Goal: Check status: Check status

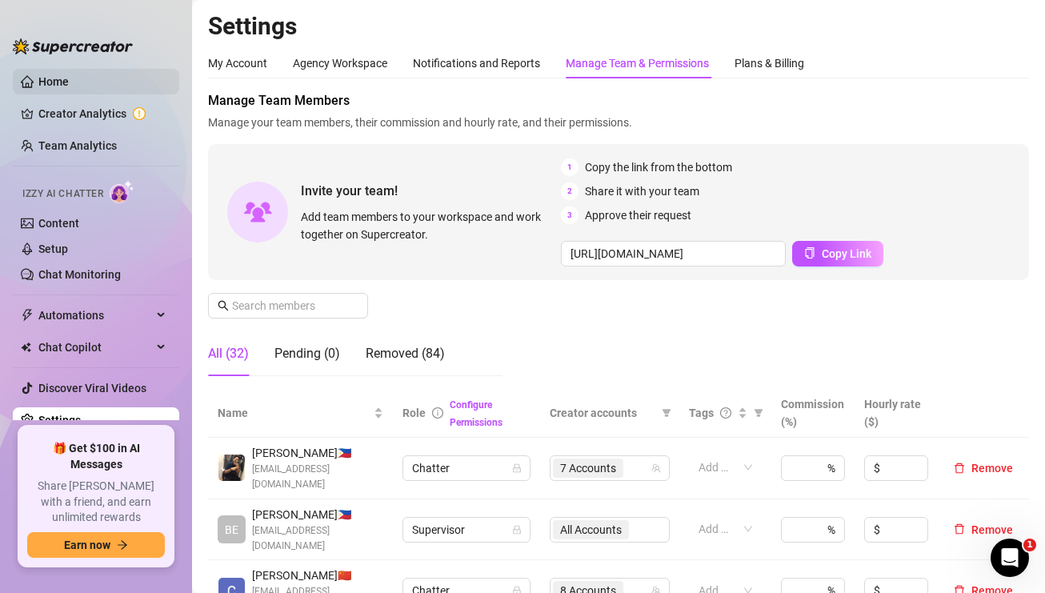
click at [60, 81] on link "Home" at bounding box center [53, 81] width 30 height 13
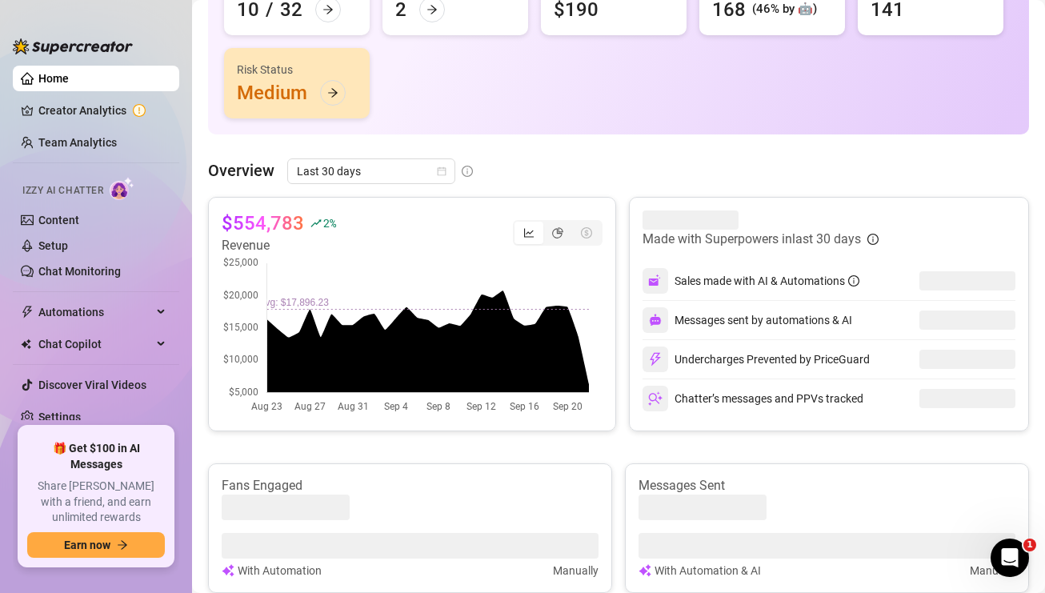
scroll to position [80, 0]
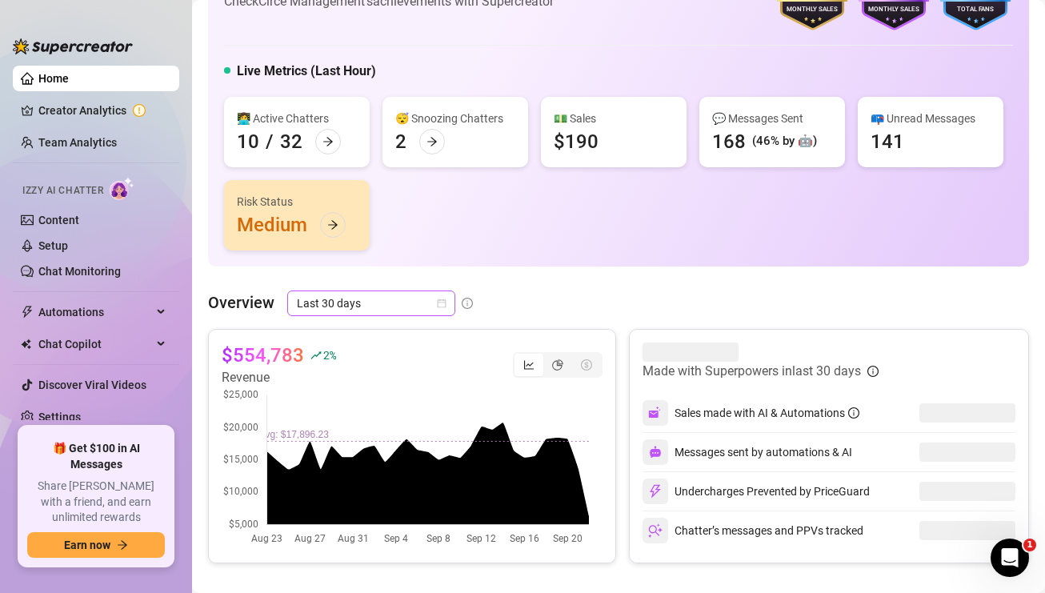
click at [445, 306] on icon "calendar" at bounding box center [442, 303] width 9 height 9
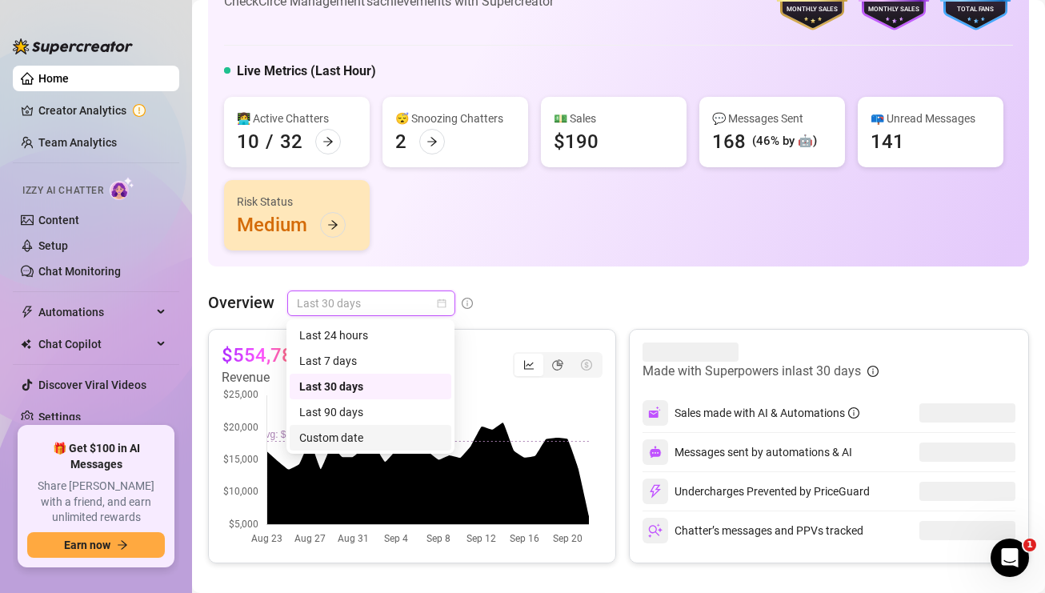
click at [366, 432] on div "Custom date" at bounding box center [370, 438] width 142 height 18
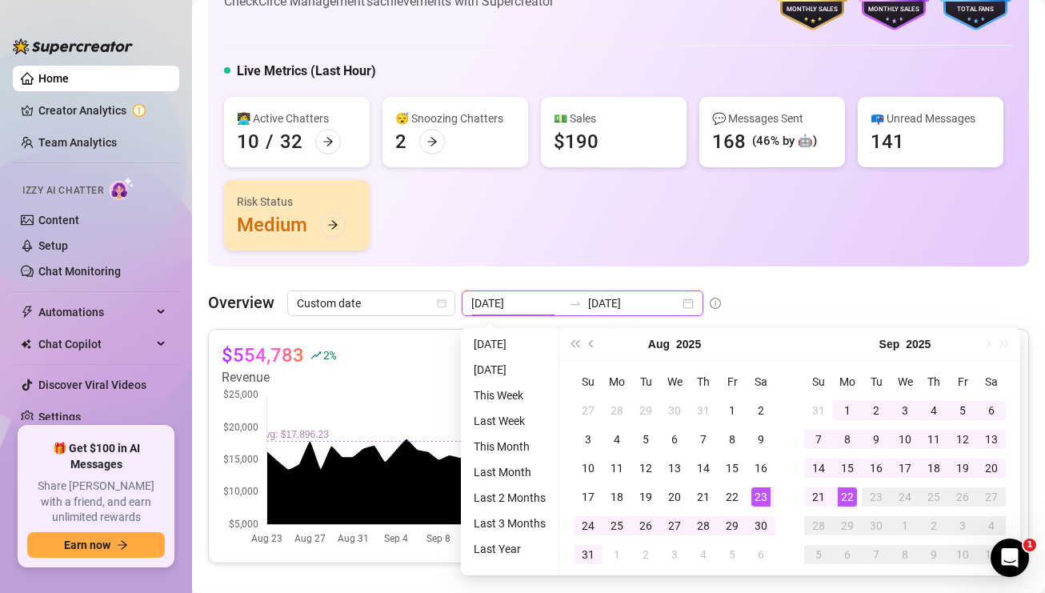
click at [514, 307] on input "[DATE]" at bounding box center [516, 303] width 91 height 18
click at [587, 343] on button "Previous month (PageUp)" at bounding box center [592, 344] width 18 height 32
click at [589, 343] on span "Previous month (PageUp)" at bounding box center [593, 344] width 8 height 8
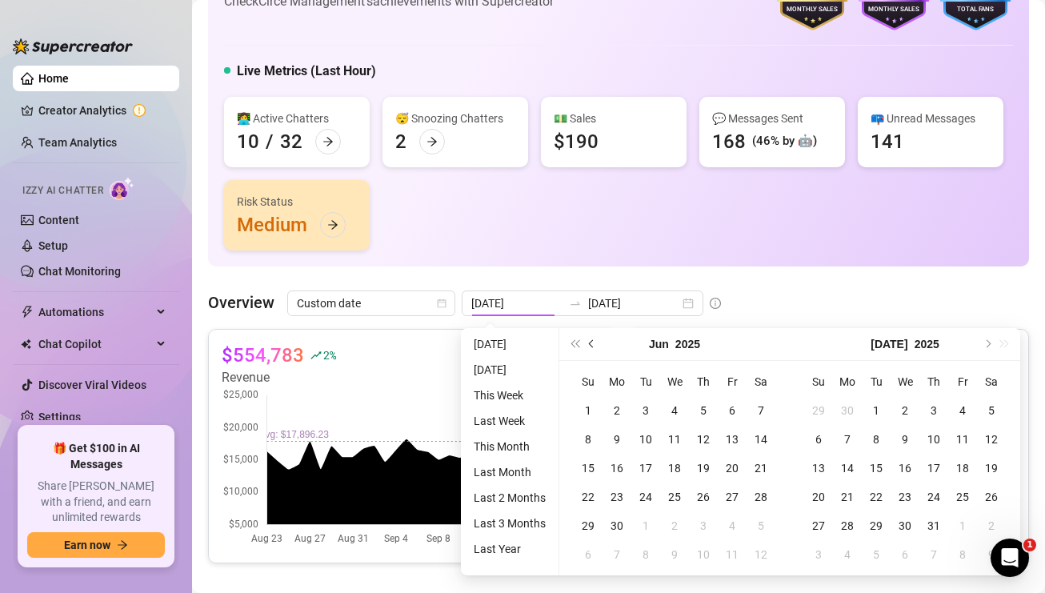
click at [589, 343] on span "Previous month (PageUp)" at bounding box center [593, 344] width 8 height 8
click at [587, 344] on button "Previous month (PageUp)" at bounding box center [592, 344] width 18 height 32
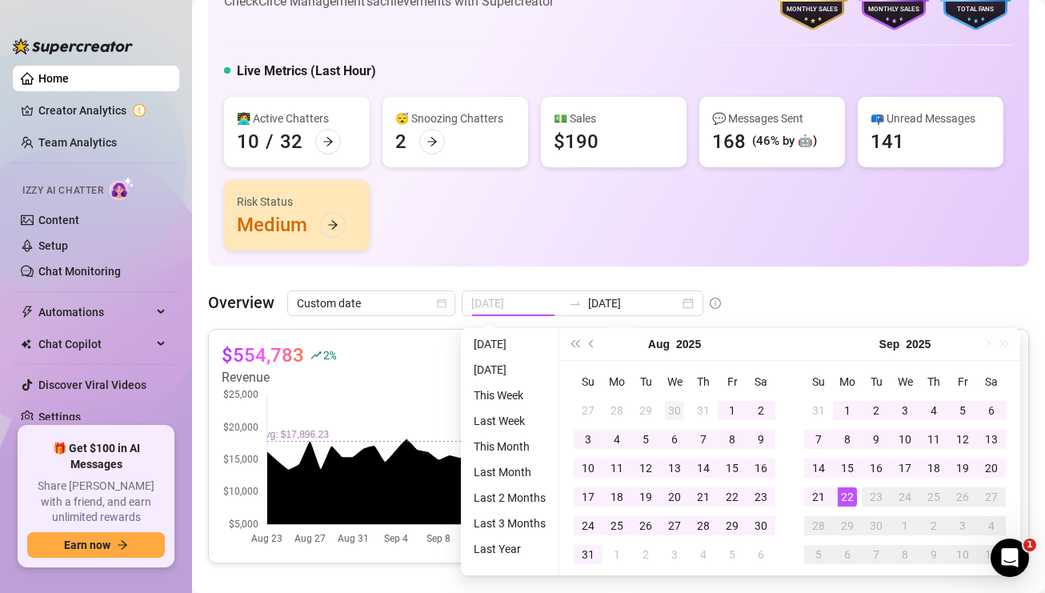
click at [681, 406] on div "30" at bounding box center [674, 410] width 19 height 19
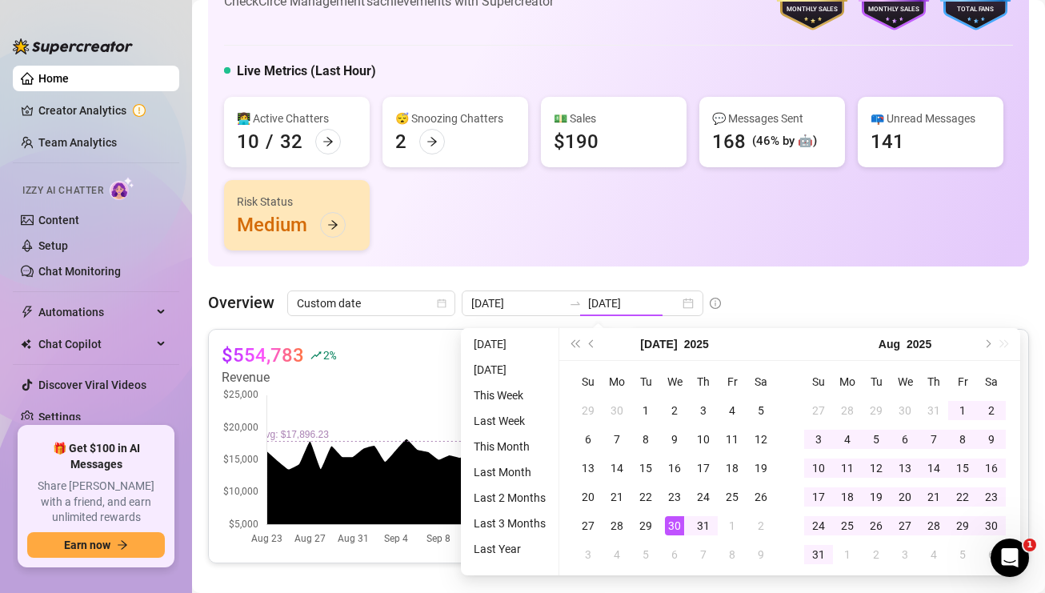
click at [934, 348] on div "[DATE]" at bounding box center [905, 344] width 146 height 32
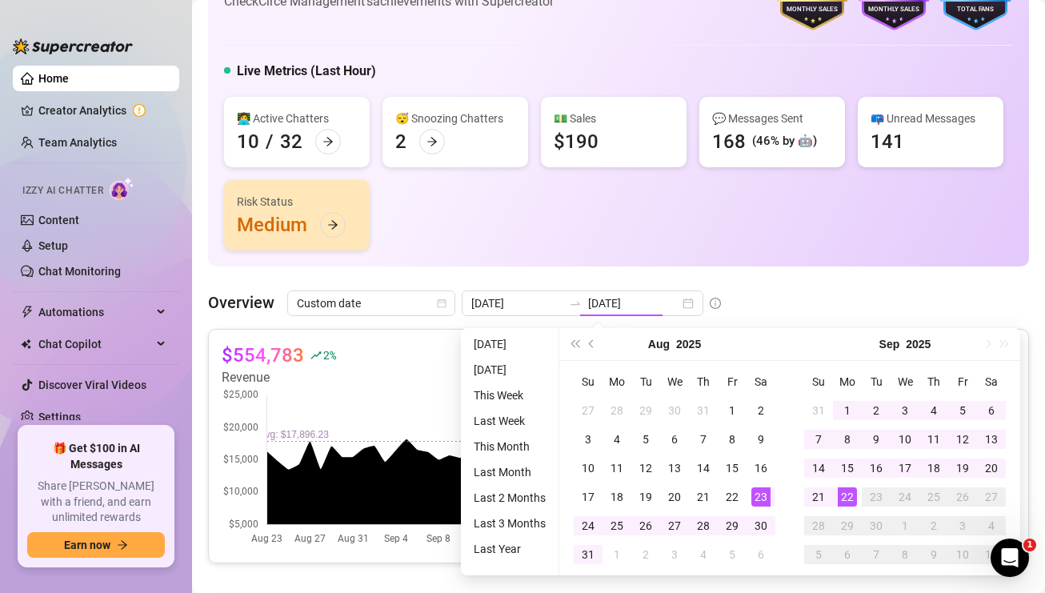
type input "[DATE]"
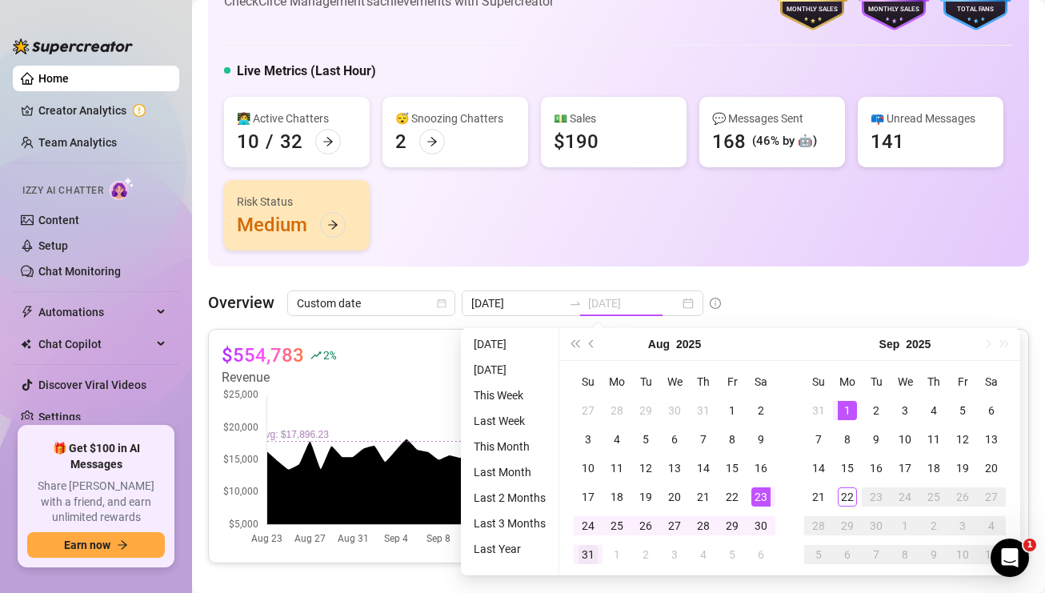
type input "[DATE]"
click at [596, 554] on div "31" at bounding box center [587, 554] width 19 height 19
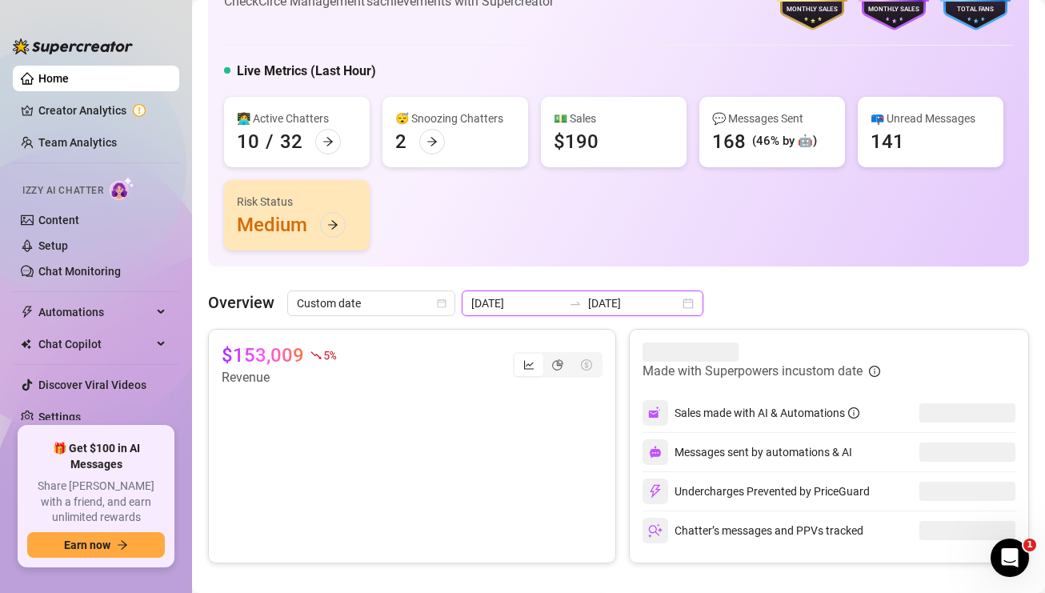
click at [515, 302] on input "[DATE]" at bounding box center [516, 303] width 91 height 18
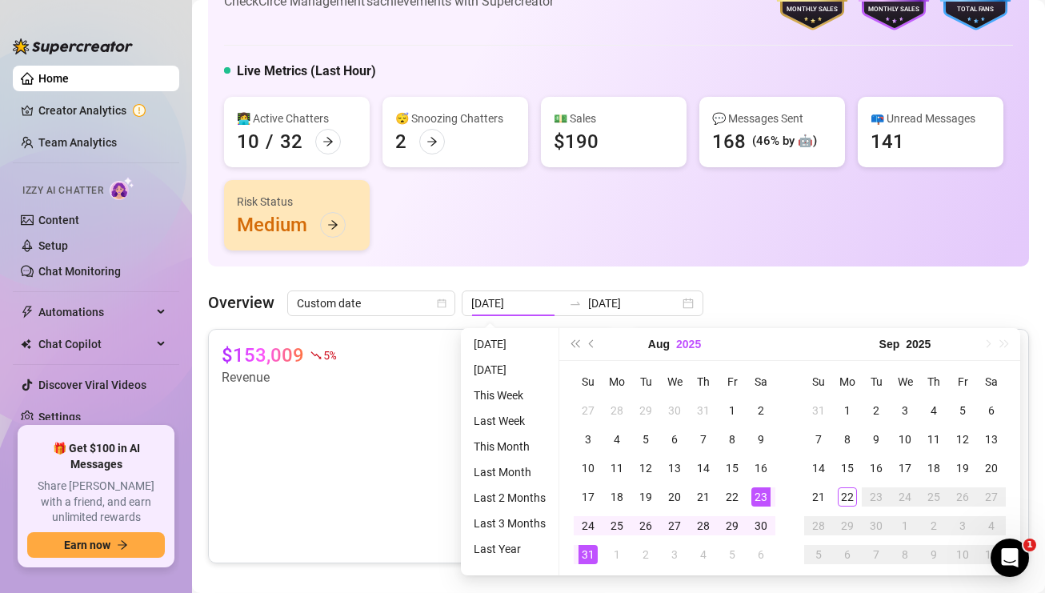
click at [682, 349] on button "2025" at bounding box center [688, 344] width 25 height 32
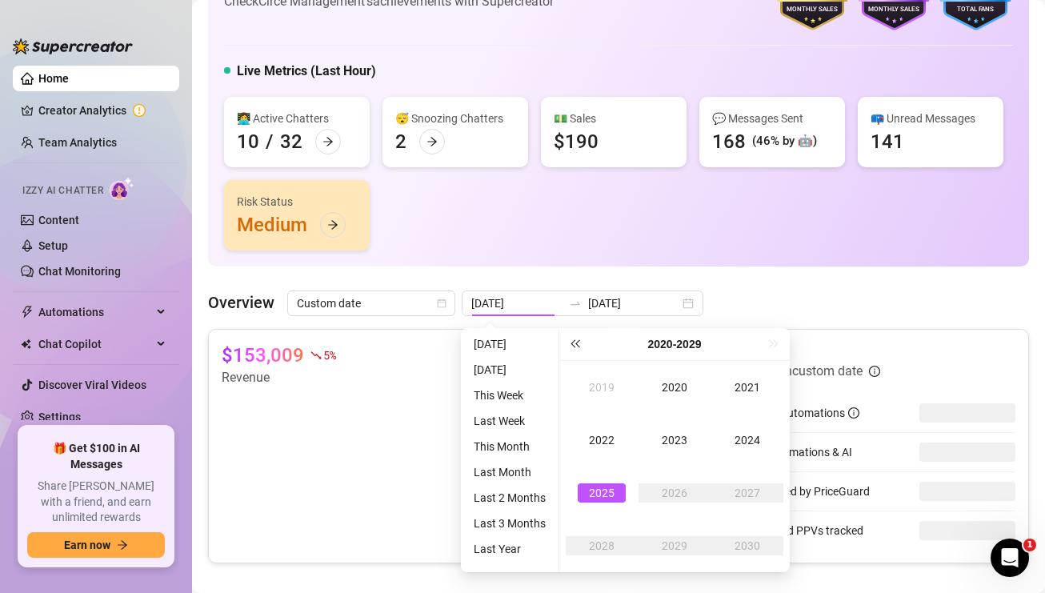
click at [577, 347] on button "Last year (Control + left)" at bounding box center [575, 344] width 18 height 32
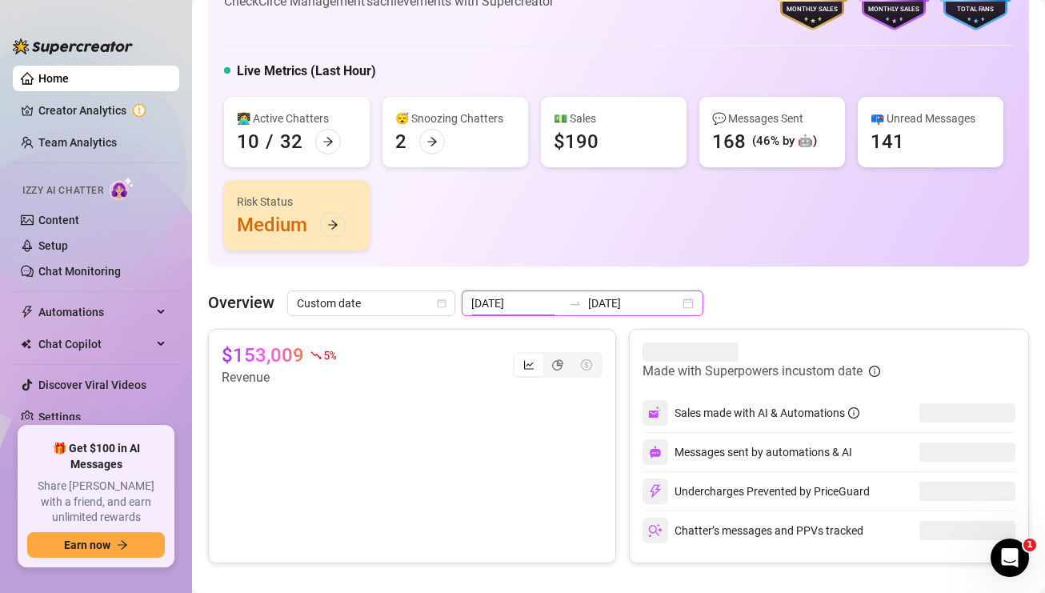
click at [526, 300] on input "[DATE]" at bounding box center [516, 303] width 91 height 18
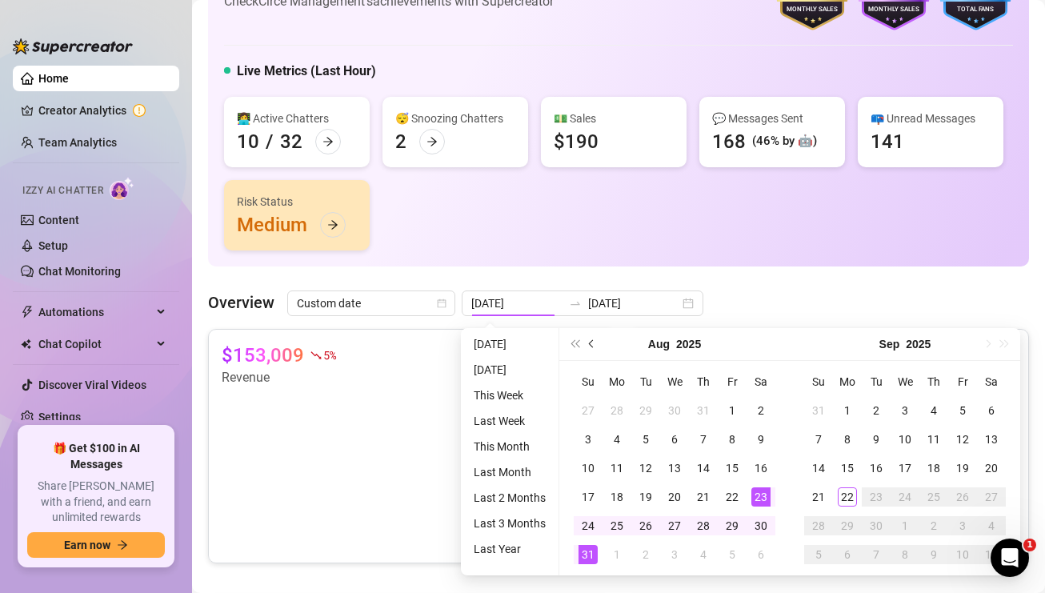
click at [590, 341] on span "Previous month (PageUp)" at bounding box center [593, 344] width 8 height 8
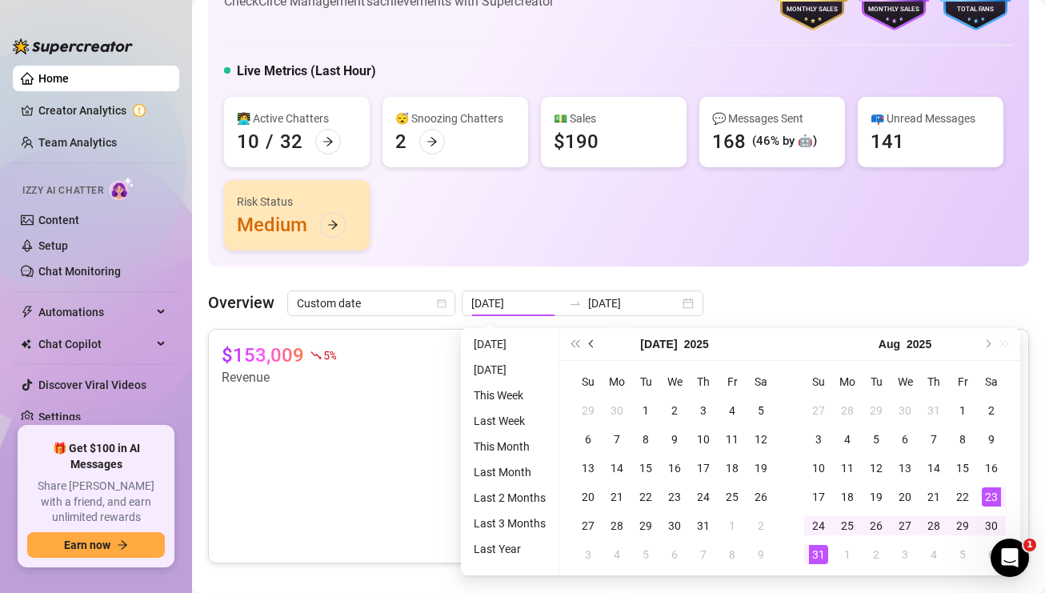
click at [591, 342] on span "Previous month (PageUp)" at bounding box center [593, 344] width 8 height 8
click at [591, 344] on span "Previous month (PageUp)" at bounding box center [593, 344] width 8 height 8
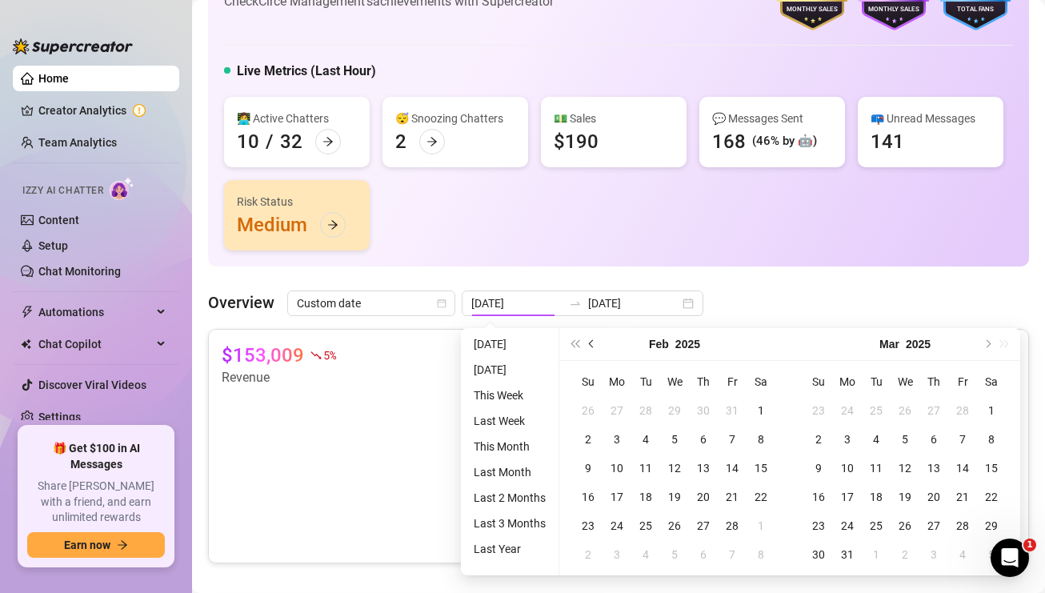
click at [591, 345] on span "Previous month (PageUp)" at bounding box center [593, 344] width 8 height 8
click at [590, 345] on span "Previous month (PageUp)" at bounding box center [593, 344] width 8 height 8
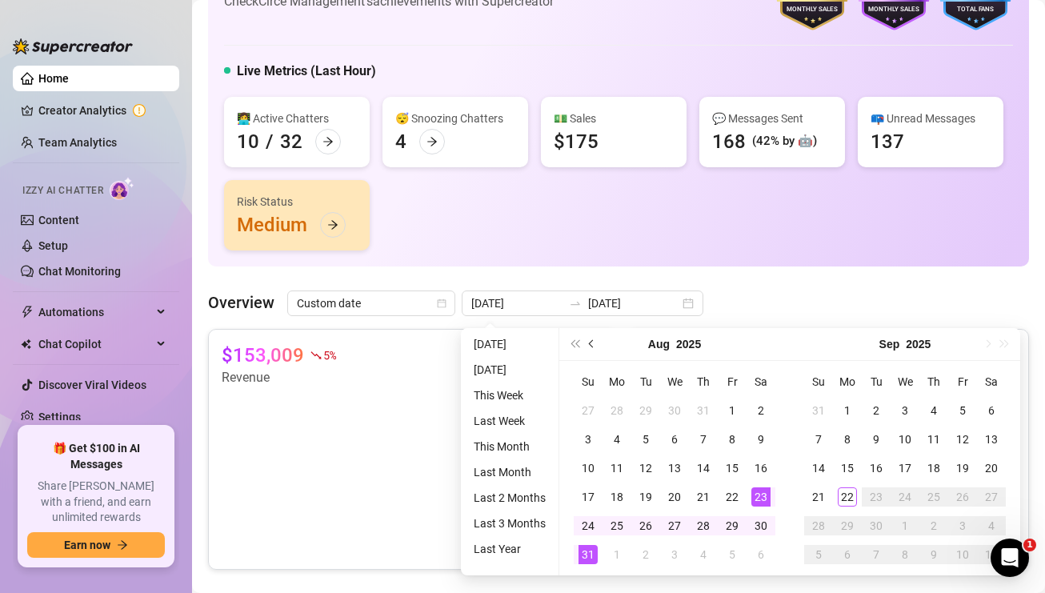
click at [594, 346] on button "Previous month (PageUp)" at bounding box center [592, 344] width 18 height 32
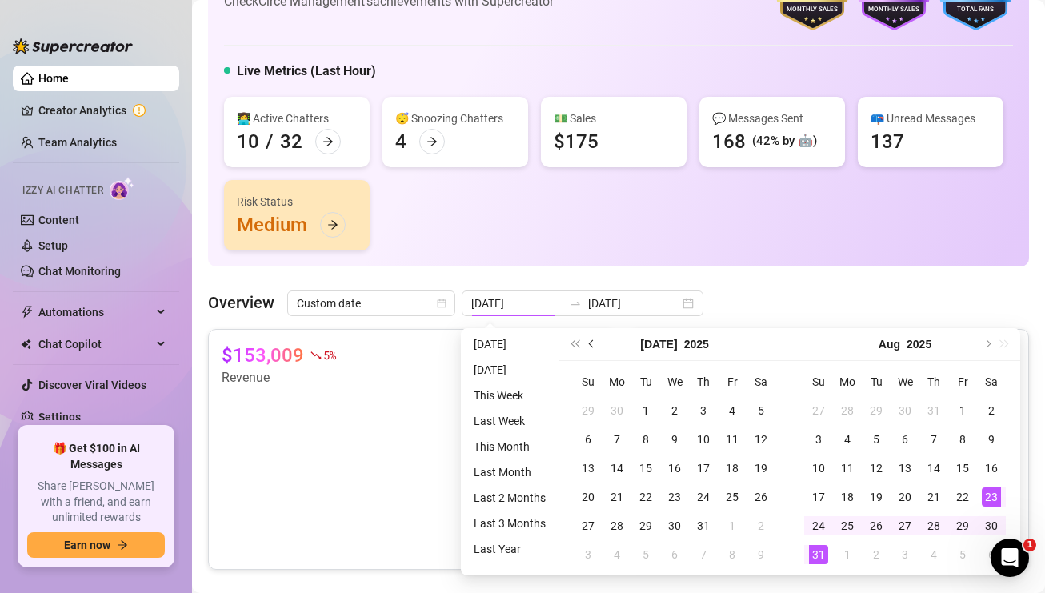
click at [594, 346] on button "Previous month (PageUp)" at bounding box center [592, 344] width 18 height 32
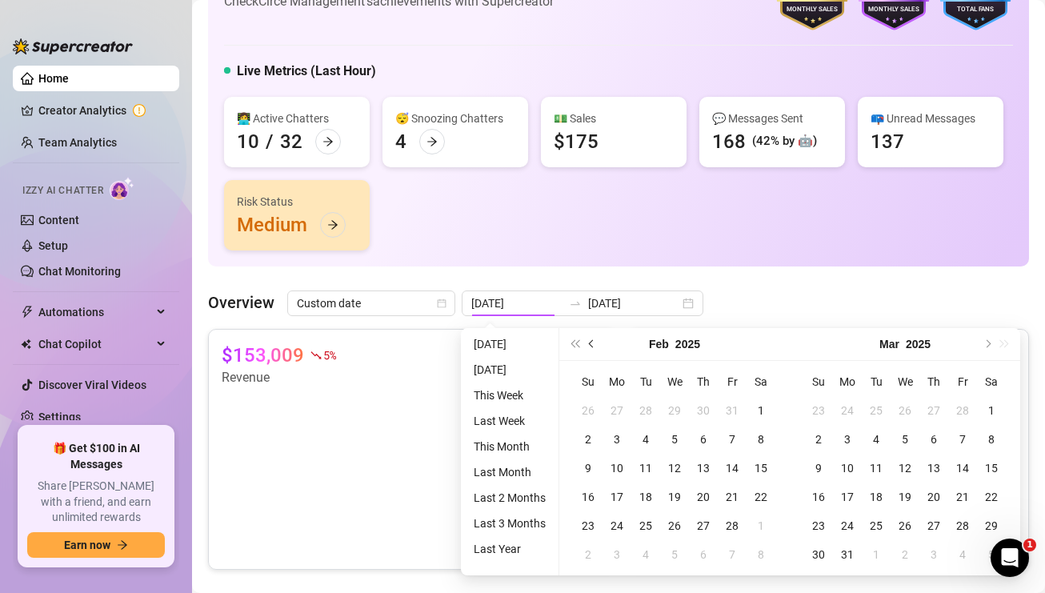
click at [594, 346] on button "Previous month (PageUp)" at bounding box center [592, 344] width 18 height 32
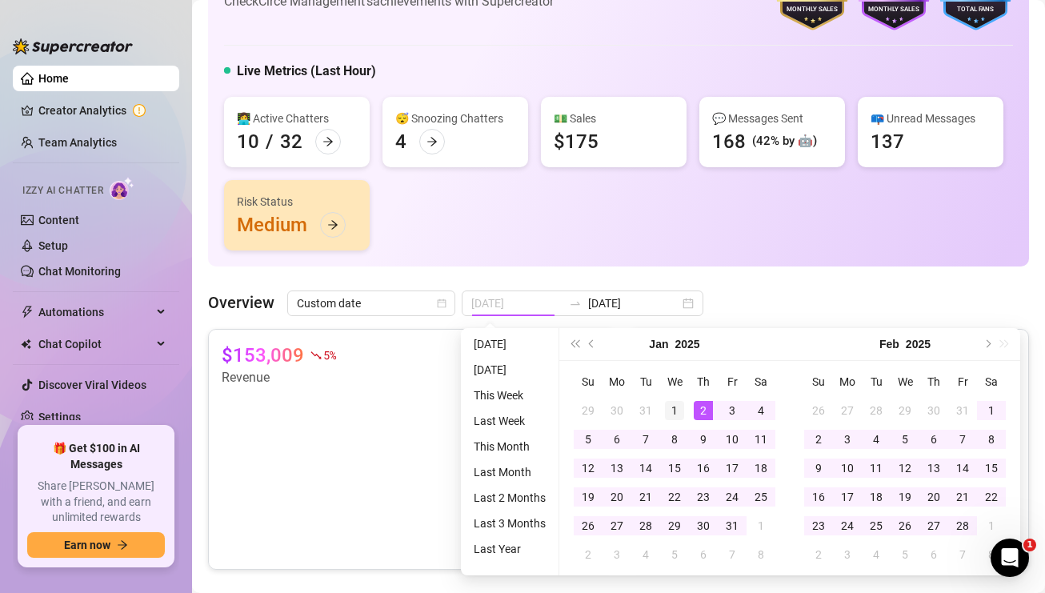
type input "[DATE]"
click at [681, 408] on div "1" at bounding box center [674, 410] width 19 height 19
click at [985, 348] on button "Next month (PageDown)" at bounding box center [986, 344] width 18 height 32
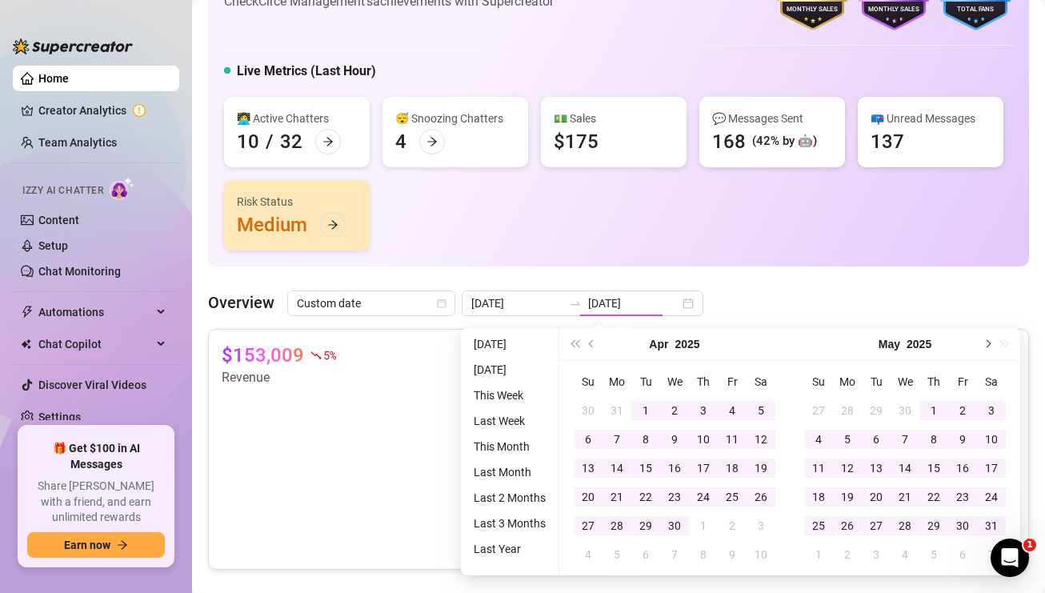
click at [985, 348] on button "Next month (PageDown)" at bounding box center [986, 344] width 18 height 32
click at [985, 349] on button "Next month (PageDown)" at bounding box center [986, 344] width 18 height 32
type input "[DATE]"
click at [814, 550] on div "31" at bounding box center [818, 554] width 19 height 19
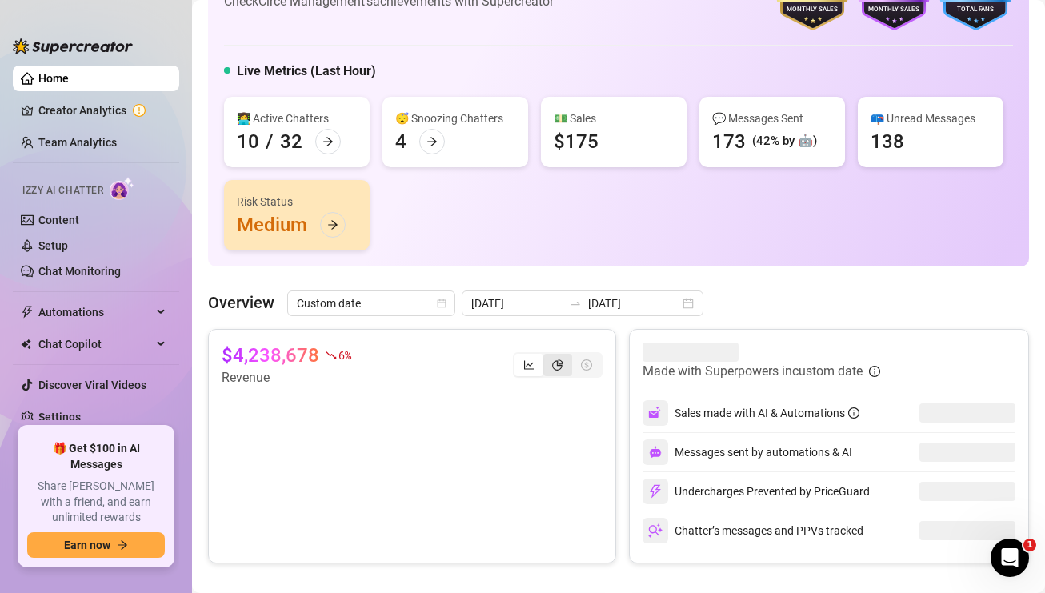
click at [552, 363] on icon "pie-chart" at bounding box center [557, 364] width 11 height 11
click at [547, 356] on input "segmented control" at bounding box center [547, 356] width 0 height 0
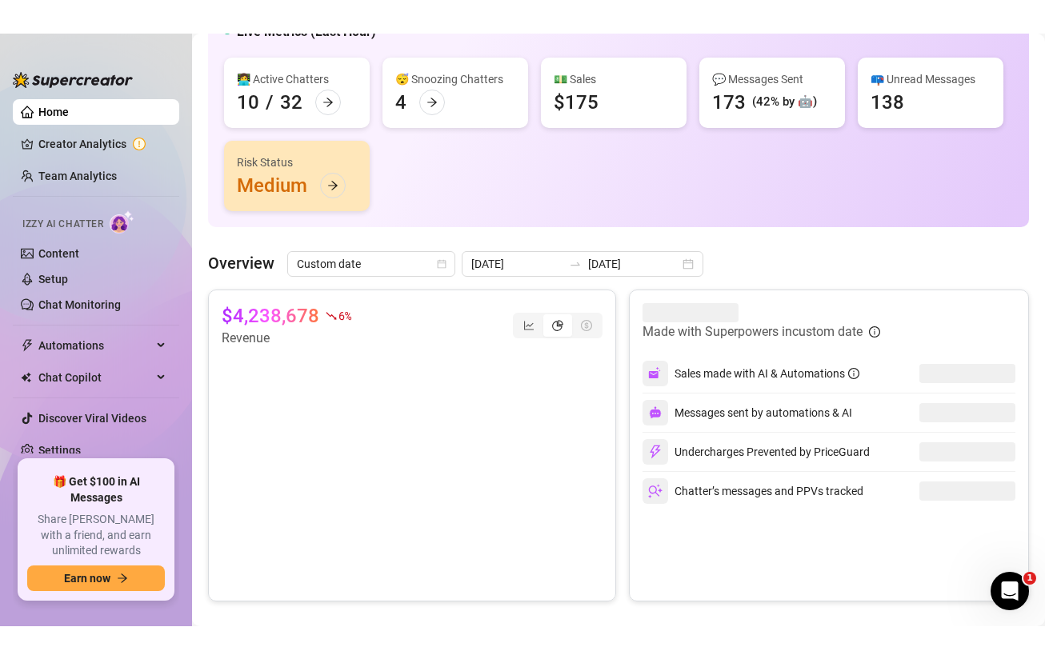
scroll to position [160, 0]
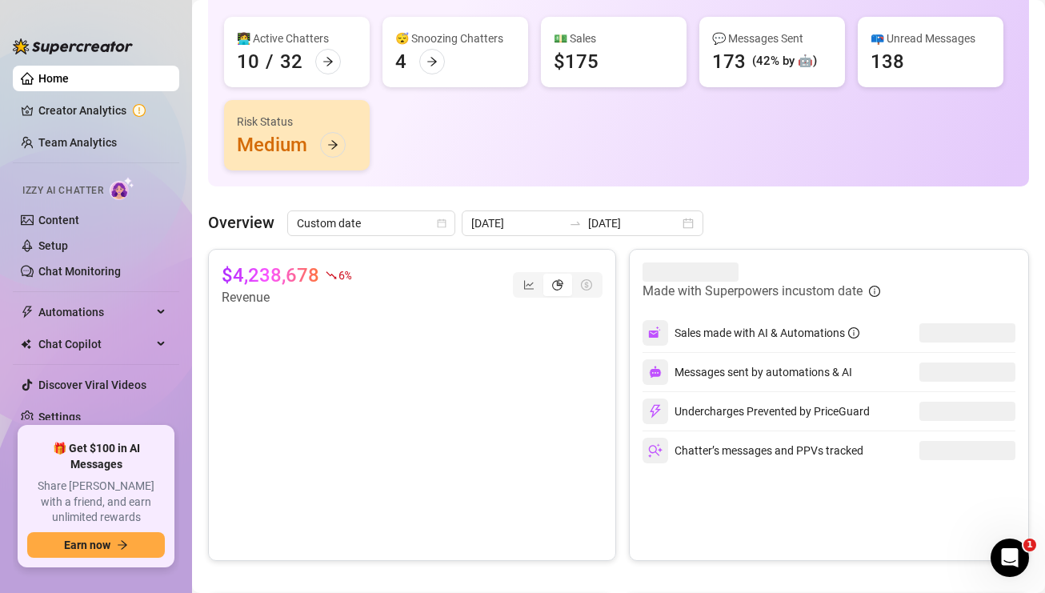
click at [422, 289] on div "$4,238,678 6 % Revenue" at bounding box center [412, 284] width 381 height 45
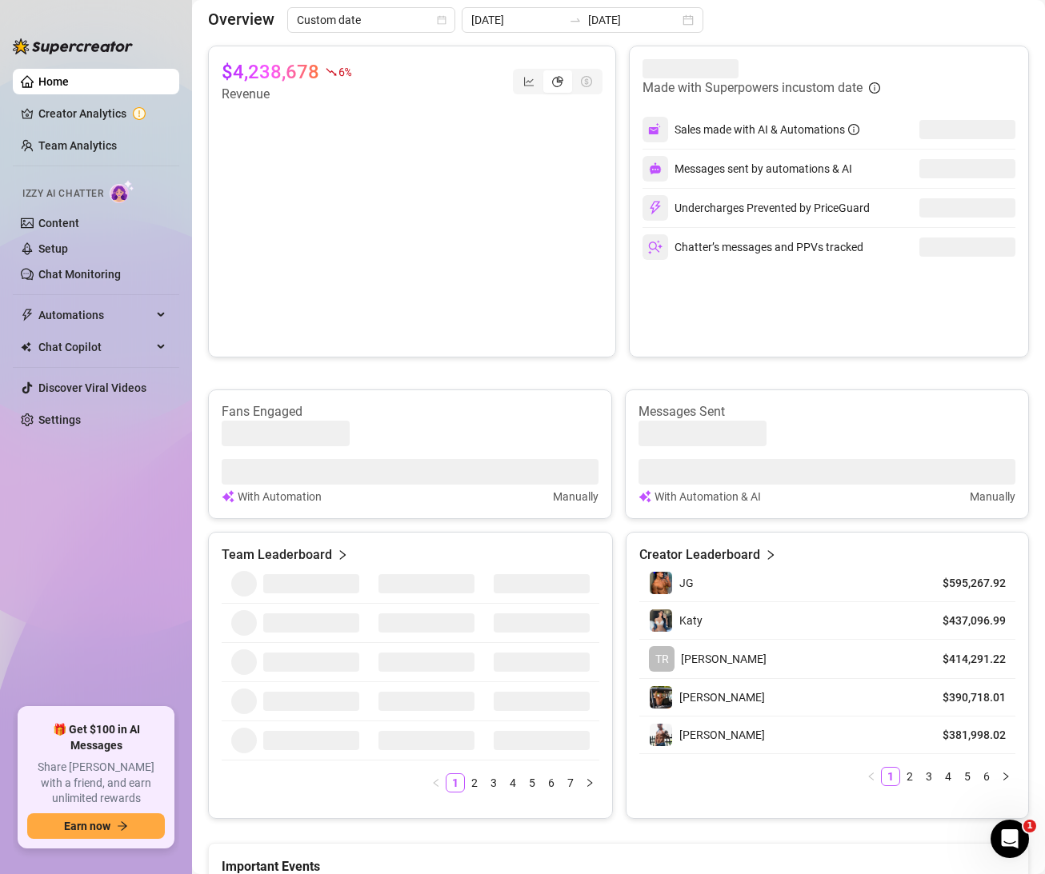
scroll to position [357, 0]
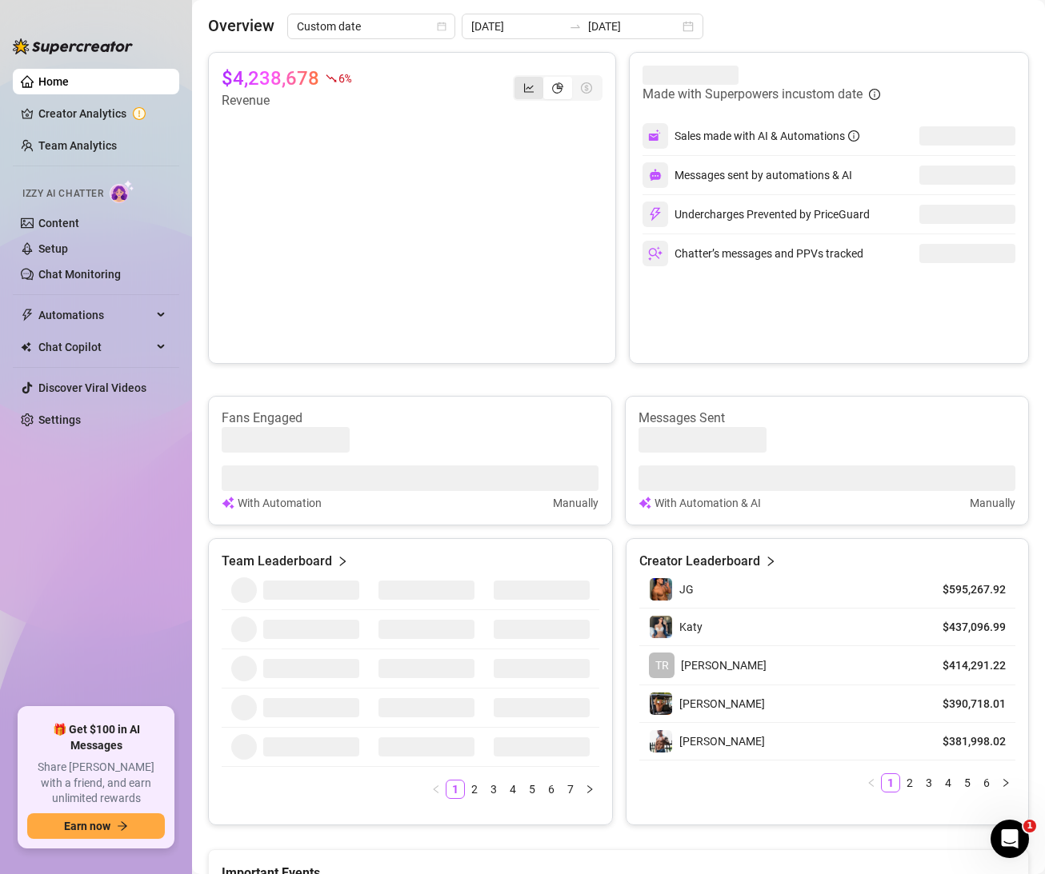
click at [514, 85] on div "segmented control" at bounding box center [528, 88] width 29 height 22
click at [518, 79] on input "segmented control" at bounding box center [518, 79] width 0 height 0
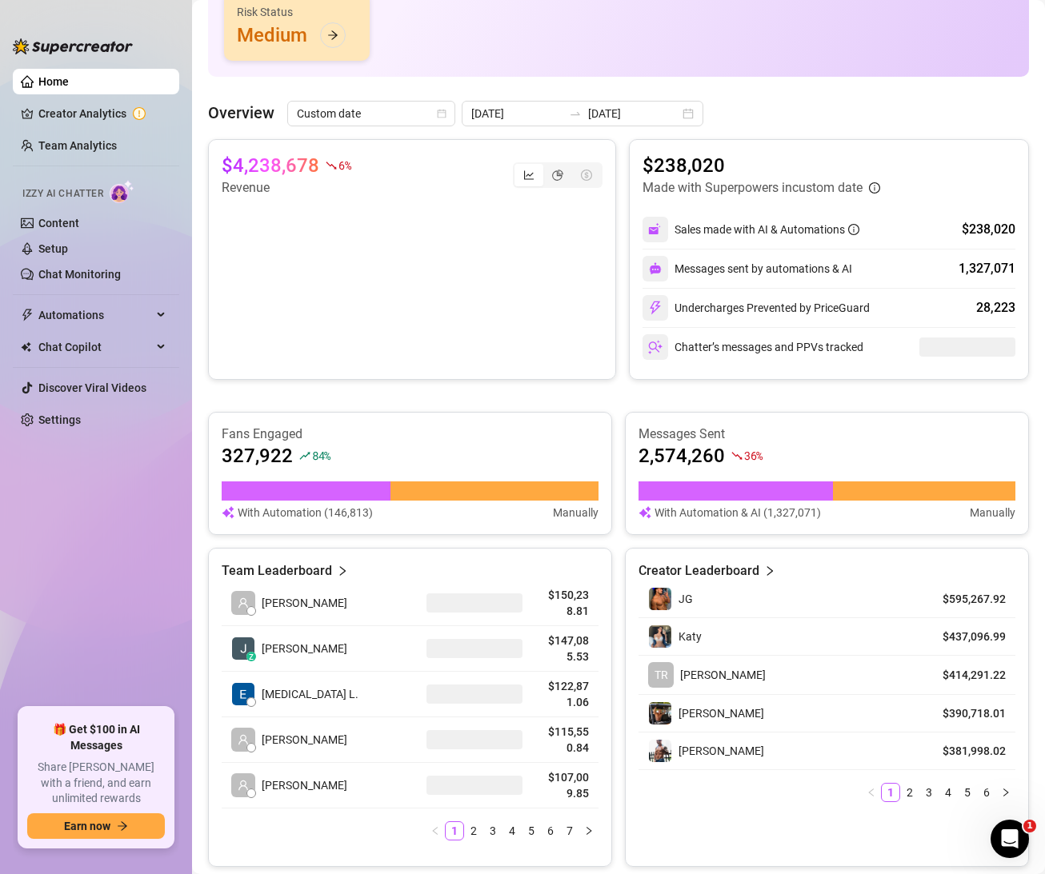
scroll to position [277, 0]
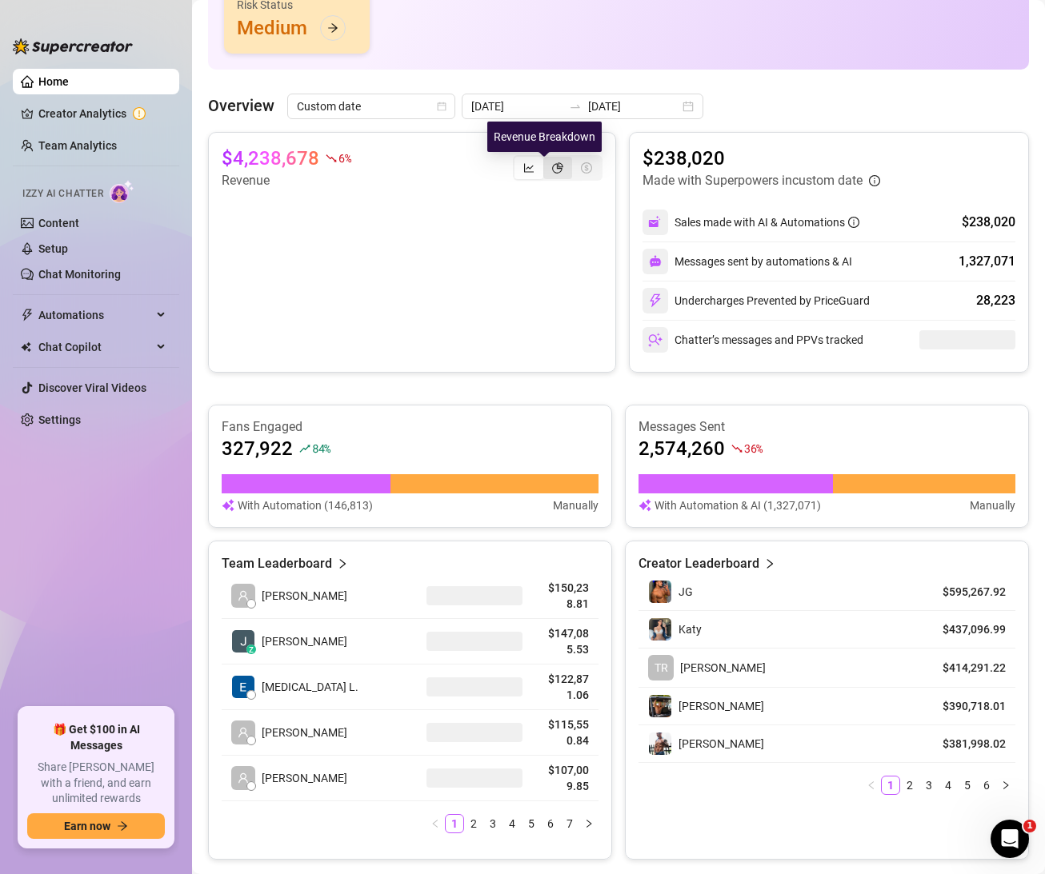
click at [552, 169] on icon "pie-chart" at bounding box center [557, 167] width 11 height 11
click at [547, 159] on input "segmented control" at bounding box center [547, 159] width 0 height 0
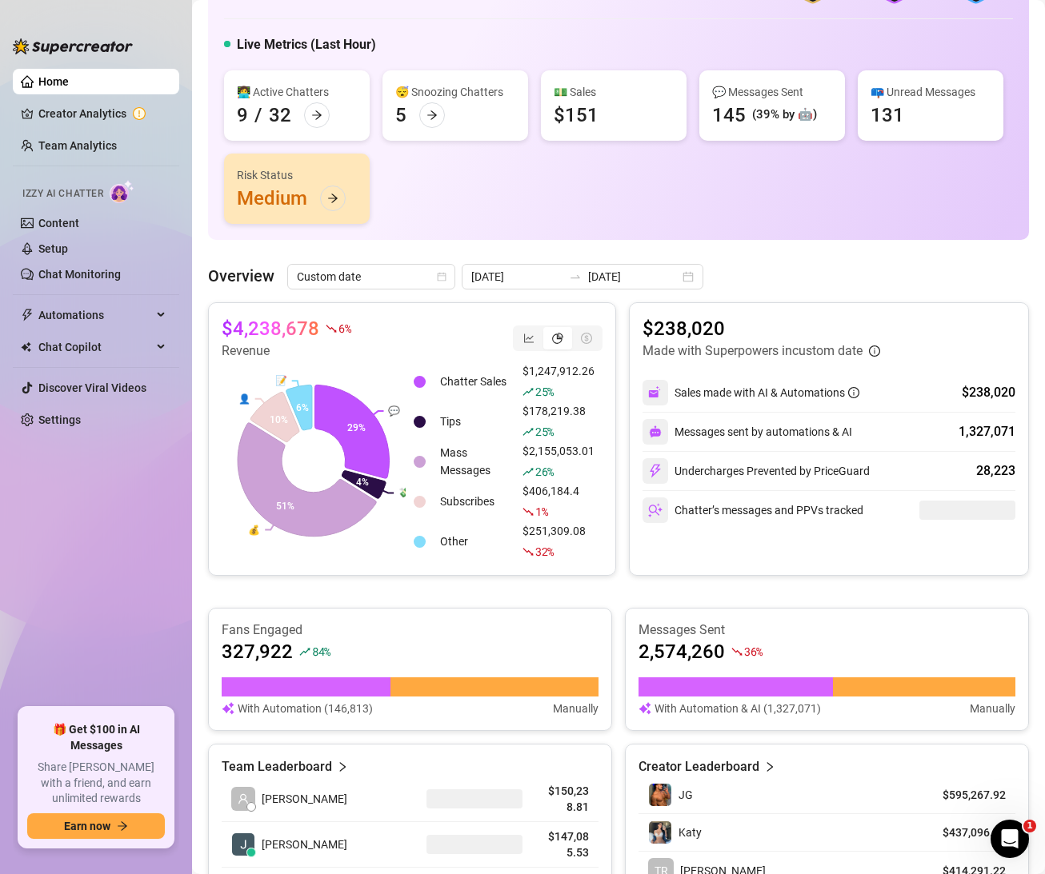
scroll to position [160, 0]
